Goal: Task Accomplishment & Management: Complete application form

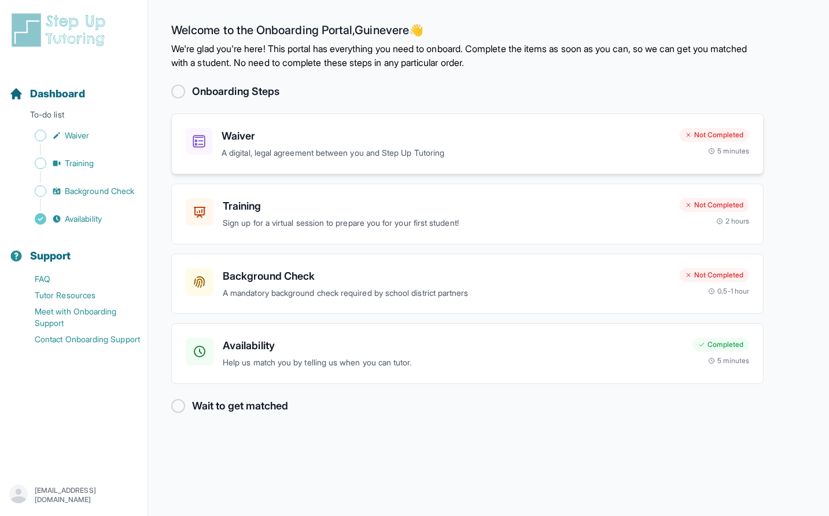
click at [276, 137] on h3 "Waiver" at bounding box center [446, 136] width 448 height 16
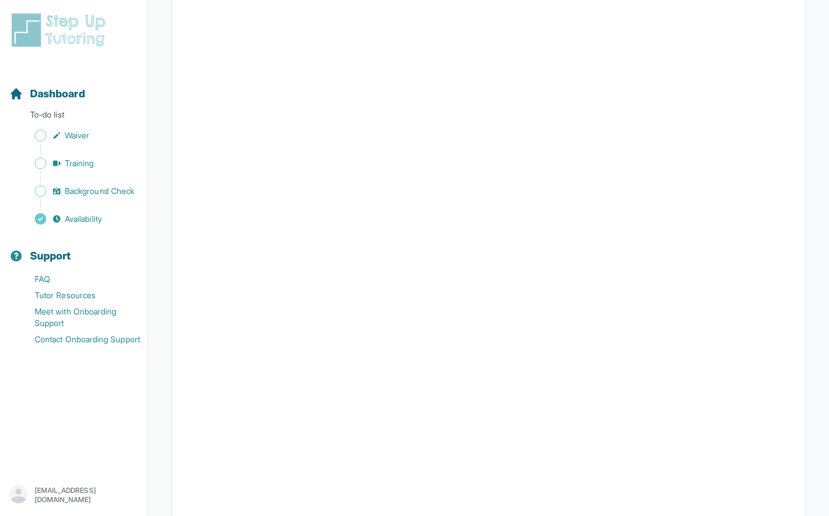
scroll to position [1997, 0]
click at [53, 132] on icon "Sidebar" at bounding box center [56, 135] width 9 height 9
click at [37, 136] on span "Sidebar" at bounding box center [41, 136] width 12 height 12
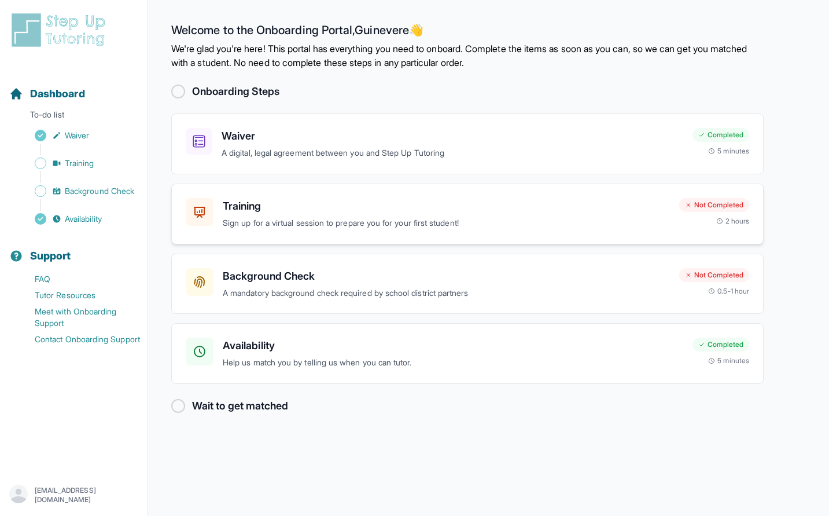
click at [246, 205] on h3 "Training" at bounding box center [446, 206] width 447 height 16
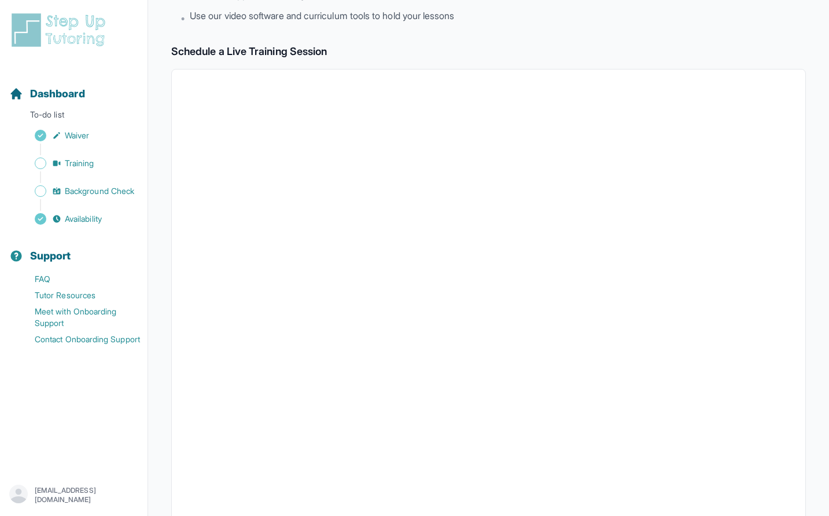
scroll to position [185, 0]
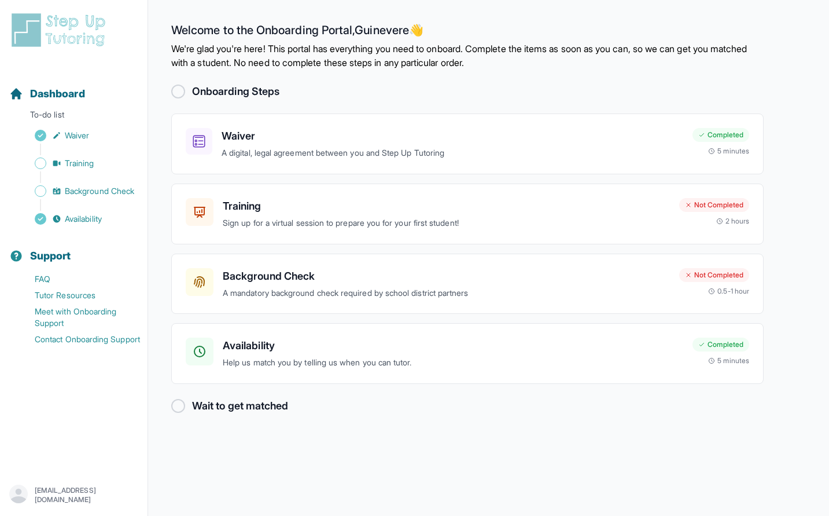
click at [644, 263] on div "Background Check A mandatory background check required by school district partn…" at bounding box center [467, 283] width 593 height 61
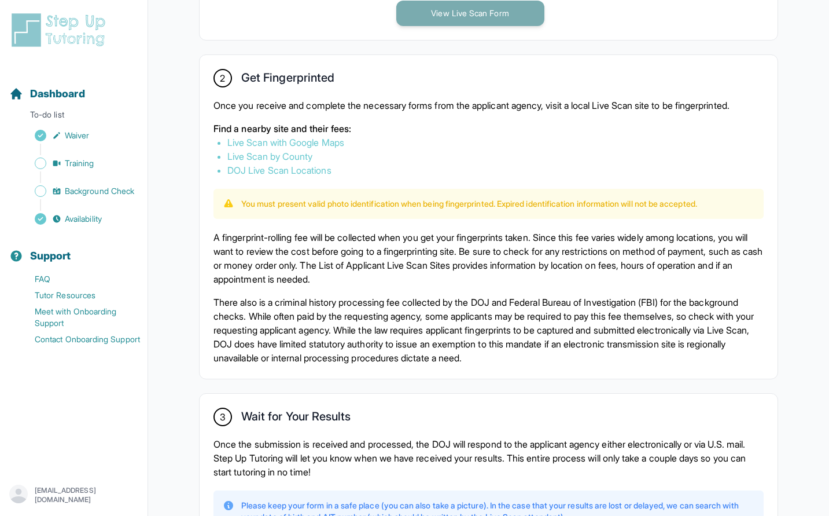
scroll to position [436, 0]
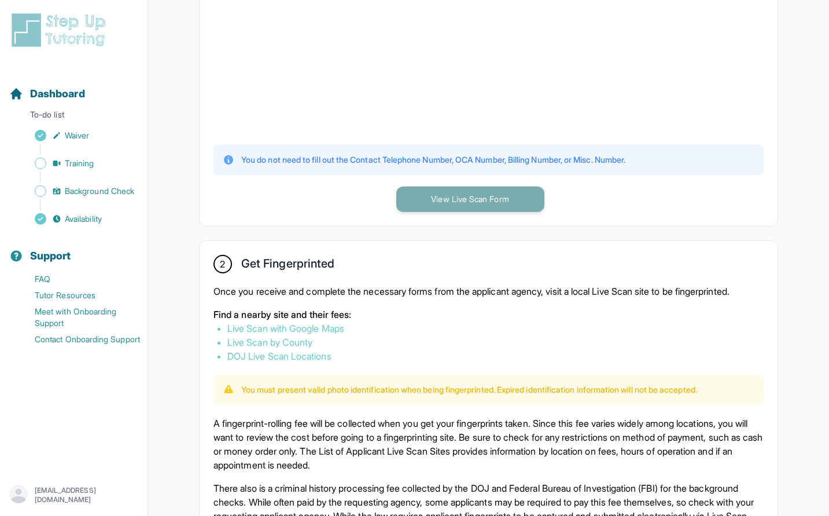
click at [503, 206] on button "View Live Scan Form" at bounding box center [470, 198] width 148 height 25
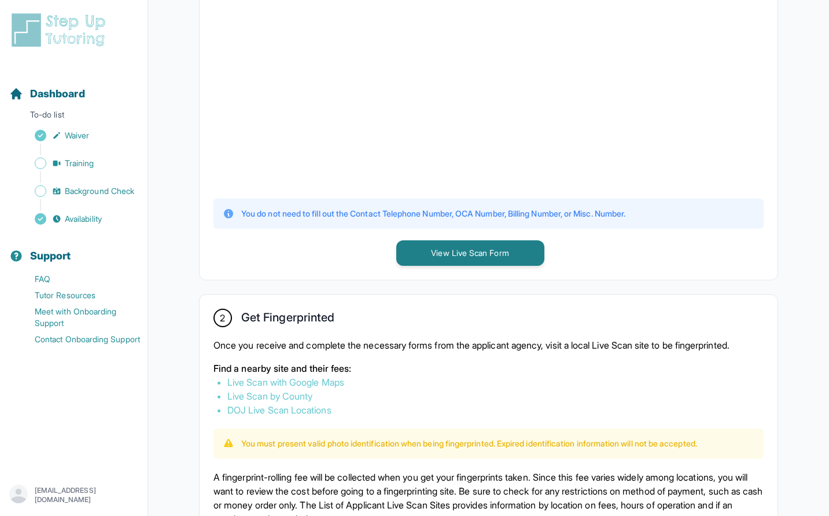
scroll to position [352, 0]
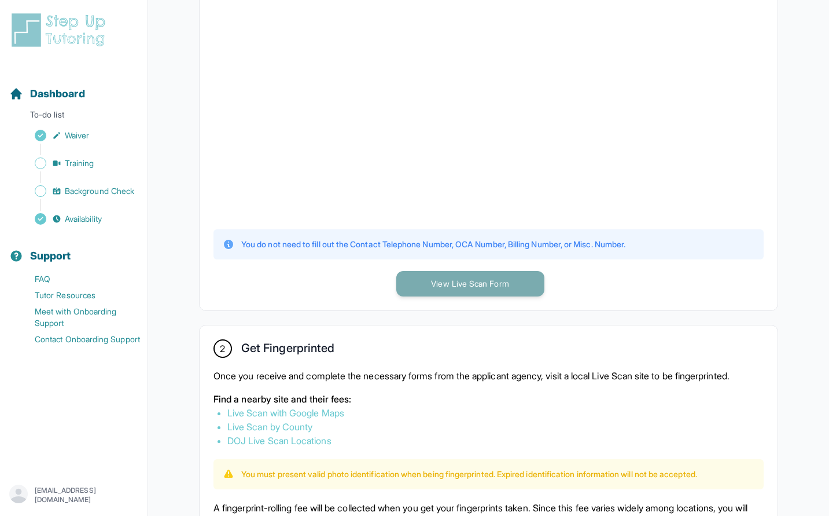
click at [433, 281] on button "View Live Scan Form" at bounding box center [470, 283] width 148 height 25
